Goal: Task Accomplishment & Management: Manage account settings

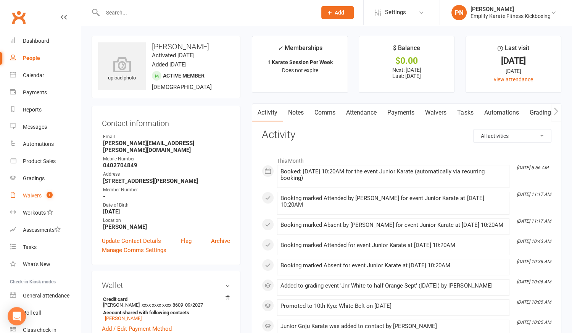
click at [34, 196] on div "Waivers" at bounding box center [32, 195] width 19 height 6
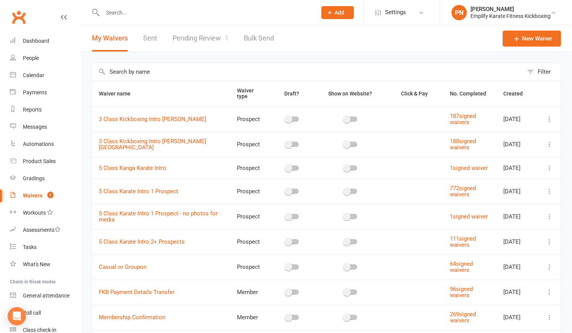
click at [201, 39] on link "Pending Review 1" at bounding box center [200, 38] width 56 height 26
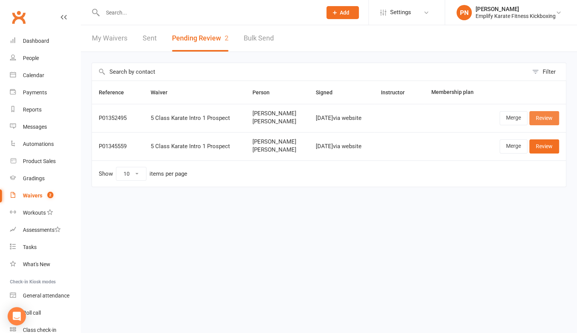
click at [540, 112] on link "Review" at bounding box center [544, 118] width 30 height 14
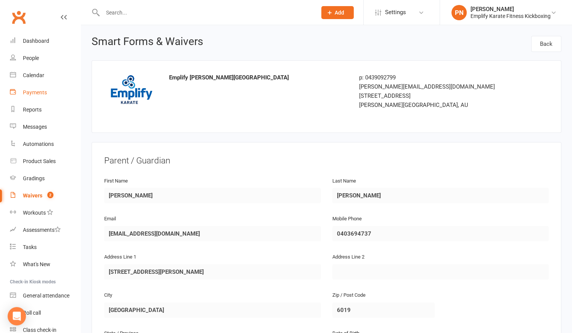
click at [38, 91] on div "Payments" at bounding box center [35, 92] width 24 height 6
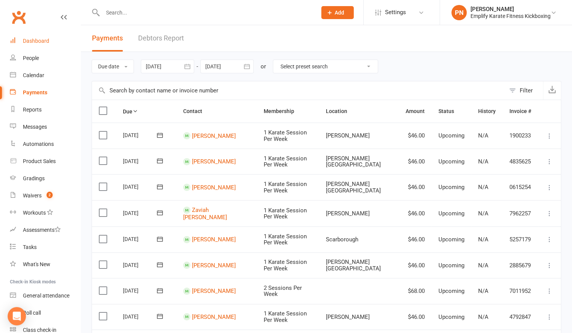
click at [31, 39] on div "Dashboard" at bounding box center [36, 41] width 26 height 6
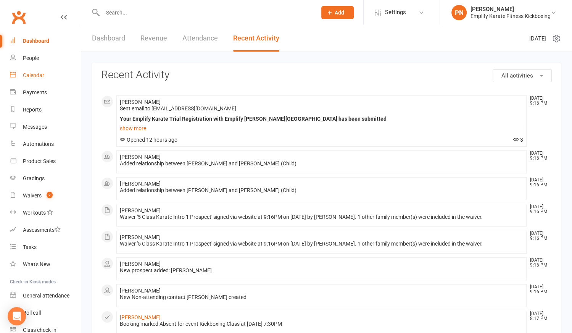
click at [35, 74] on div "Calendar" at bounding box center [33, 75] width 21 height 6
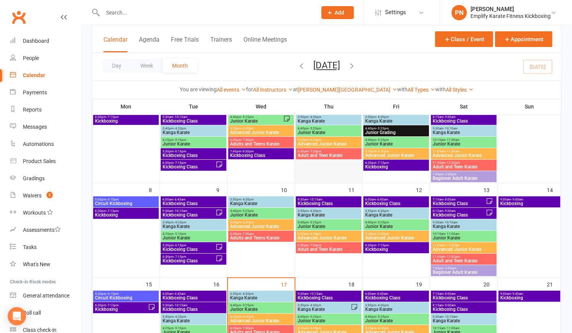
scroll to position [104, 0]
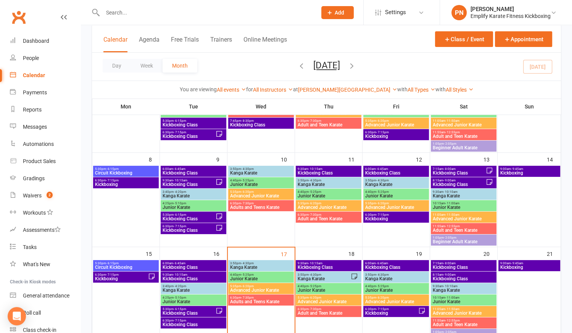
click at [271, 265] on span "Kanga Karate" at bounding box center [261, 267] width 63 height 5
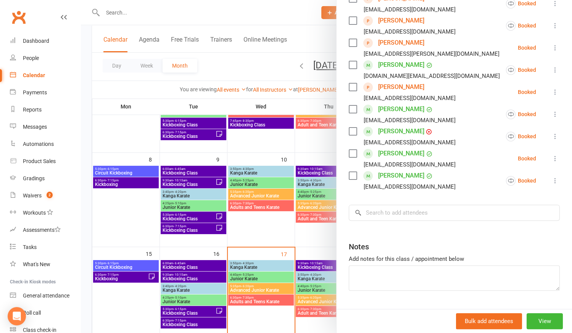
scroll to position [168, 0]
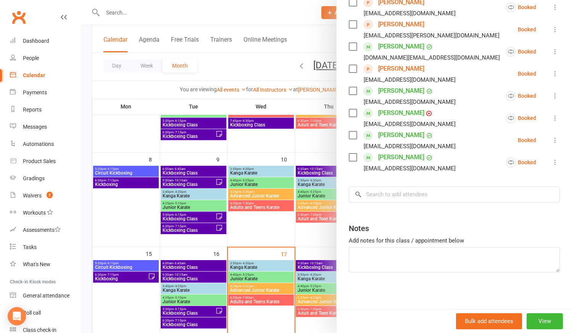
click at [265, 276] on div at bounding box center [326, 166] width 491 height 333
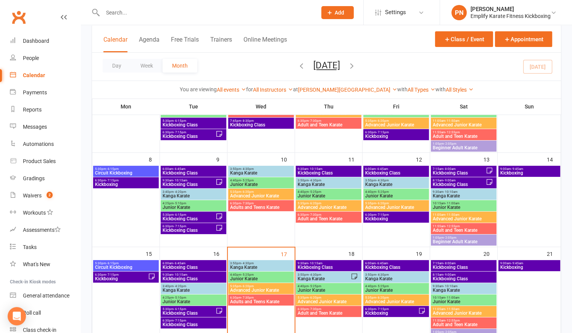
click at [265, 276] on span "Junior Karate" at bounding box center [261, 278] width 63 height 5
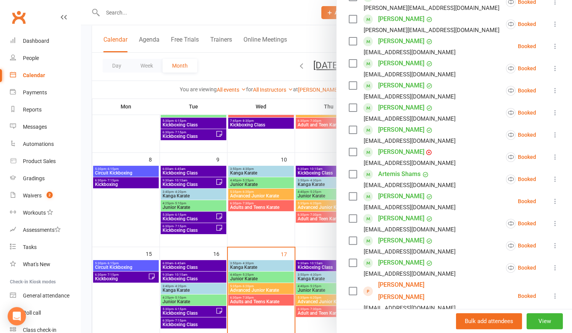
scroll to position [243, 0]
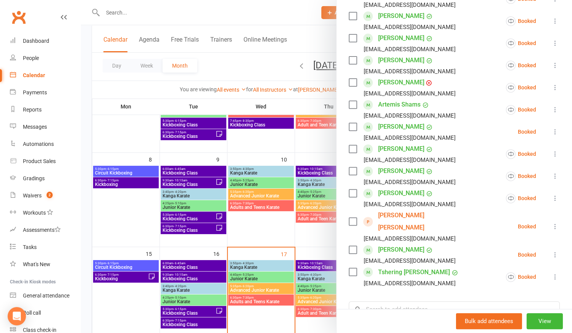
click at [273, 290] on div at bounding box center [326, 166] width 491 height 333
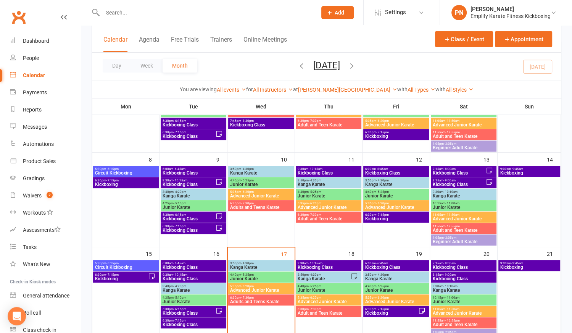
click at [273, 290] on span "Advanced Junior Karate" at bounding box center [261, 290] width 63 height 5
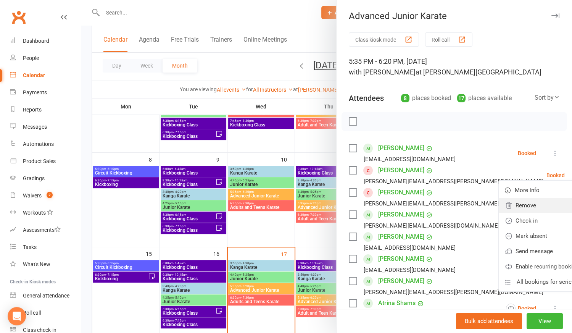
click at [499, 206] on link "Remove" at bounding box center [543, 205] width 89 height 15
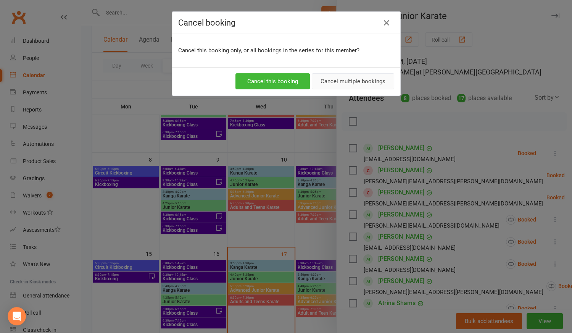
click at [367, 84] on button "Cancel multiple bookings" at bounding box center [353, 81] width 82 height 16
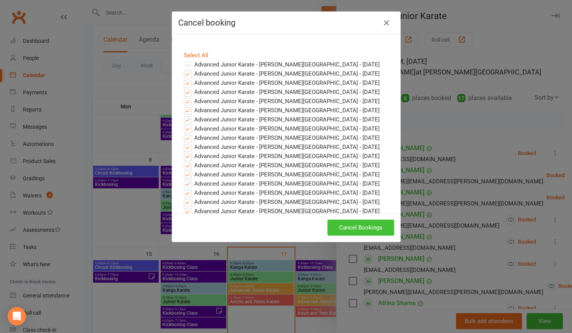
click at [346, 222] on button "Cancel Bookings" at bounding box center [360, 227] width 67 height 16
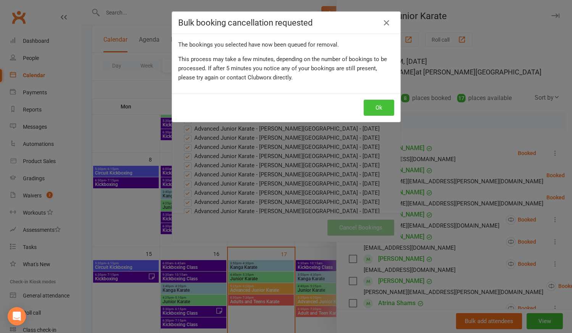
click at [376, 102] on button "Ok" at bounding box center [378, 108] width 31 height 16
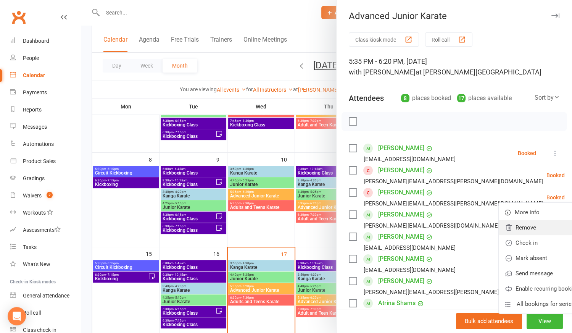
click at [499, 226] on link "Remove" at bounding box center [543, 227] width 89 height 15
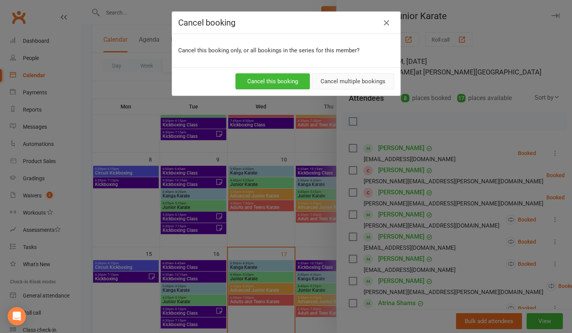
click at [361, 82] on button "Cancel multiple bookings" at bounding box center [353, 81] width 82 height 16
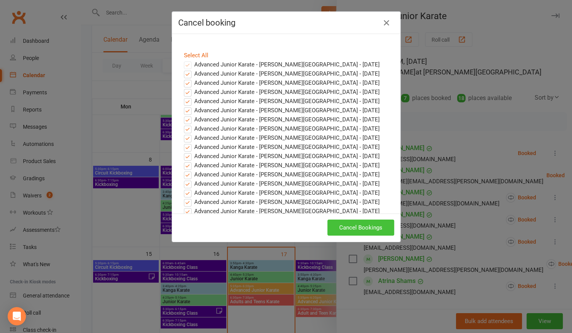
click at [362, 224] on button "Cancel Bookings" at bounding box center [360, 227] width 67 height 16
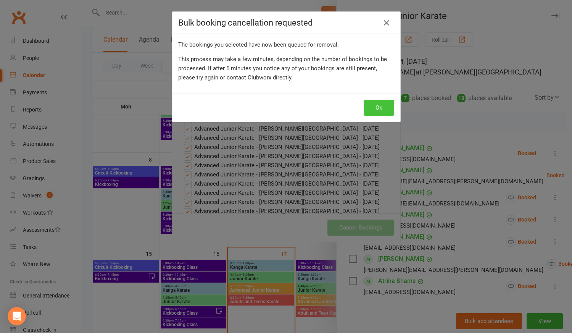
click at [376, 111] on button "Ok" at bounding box center [378, 108] width 31 height 16
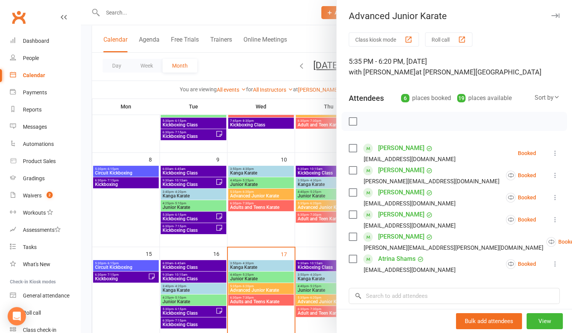
click at [260, 296] on div at bounding box center [326, 166] width 491 height 333
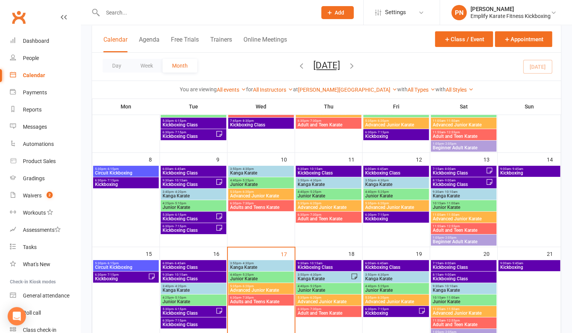
click at [259, 298] on span "6:30pm - 7:30pm" at bounding box center [261, 297] width 63 height 3
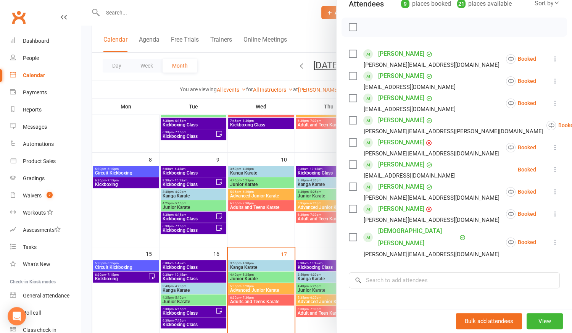
scroll to position [104, 0]
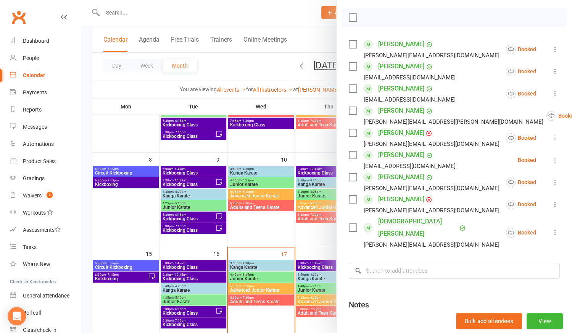
click at [381, 152] on link "[PERSON_NAME]" at bounding box center [401, 155] width 46 height 12
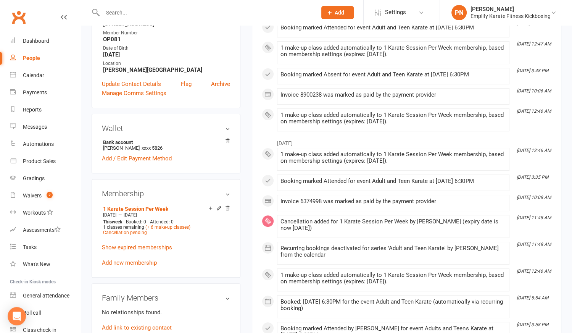
scroll to position [173, 0]
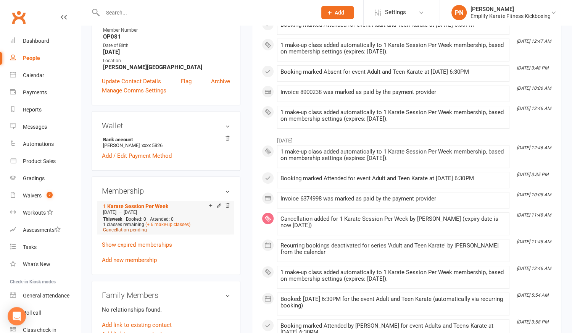
click at [138, 230] on span "Cancellation pending" at bounding box center [125, 229] width 44 height 5
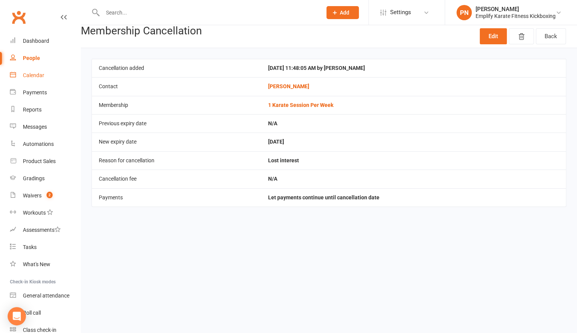
click at [35, 73] on div "Calendar" at bounding box center [33, 75] width 21 height 6
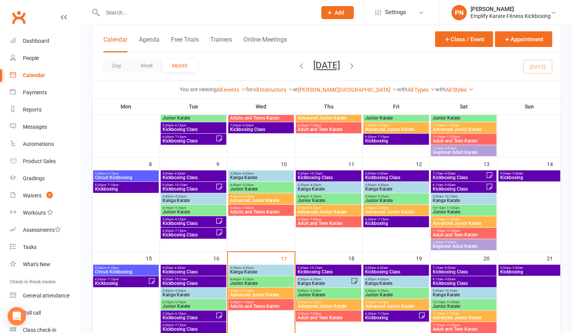
scroll to position [104, 0]
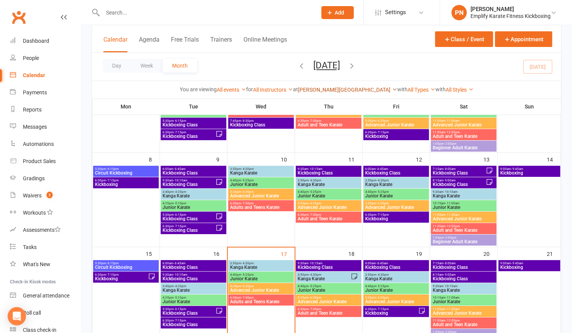
click at [348, 91] on link "[PERSON_NAME][GEOGRAPHIC_DATA]" at bounding box center [347, 90] width 99 height 6
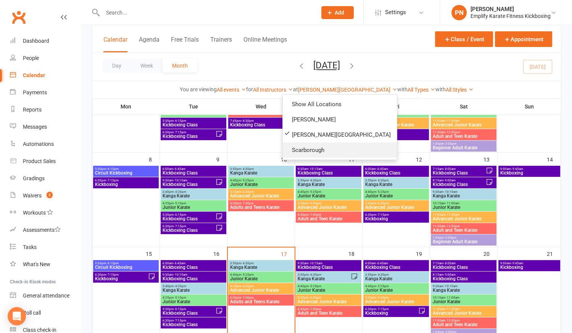
click at [328, 149] on link "Scarborough" at bounding box center [340, 149] width 114 height 15
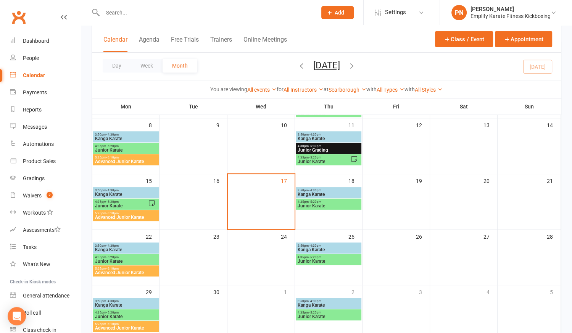
click at [338, 189] on span "3:50pm - 4:30pm" at bounding box center [328, 189] width 63 height 3
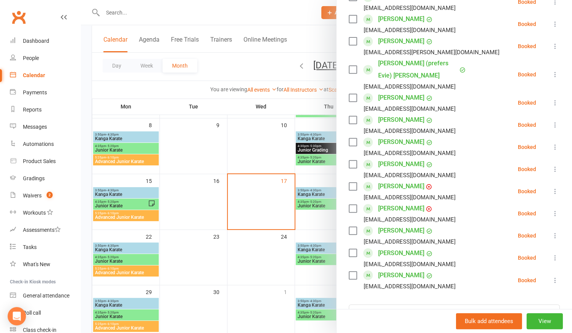
scroll to position [312, 0]
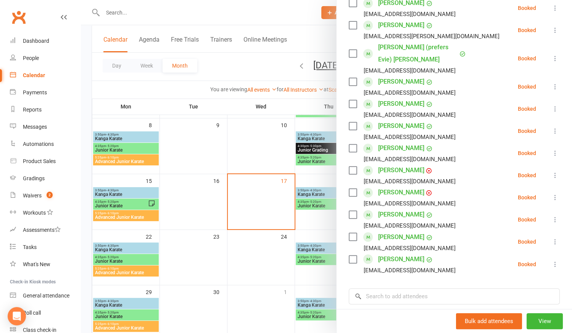
click at [270, 244] on div at bounding box center [326, 166] width 491 height 333
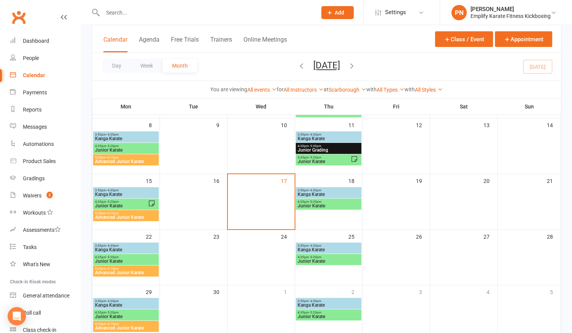
click at [324, 206] on span "Junior Karate" at bounding box center [328, 205] width 63 height 5
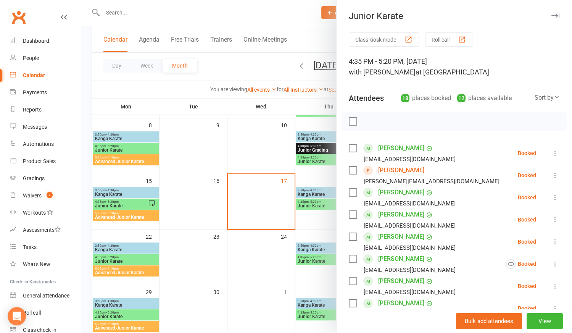
click at [285, 214] on div at bounding box center [326, 166] width 491 height 333
